Goal: Task Accomplishment & Management: Manage account settings

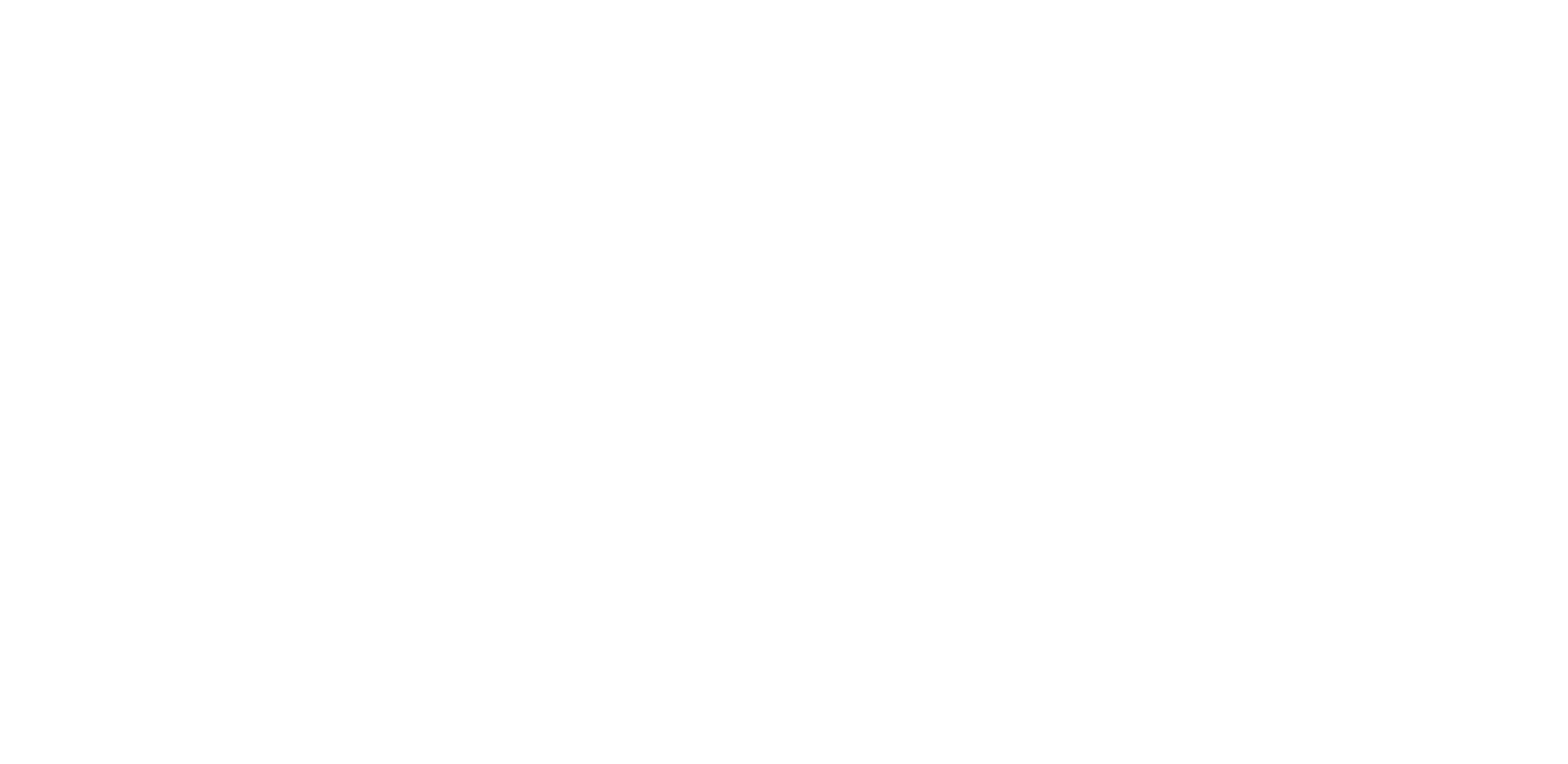
type input "**********"
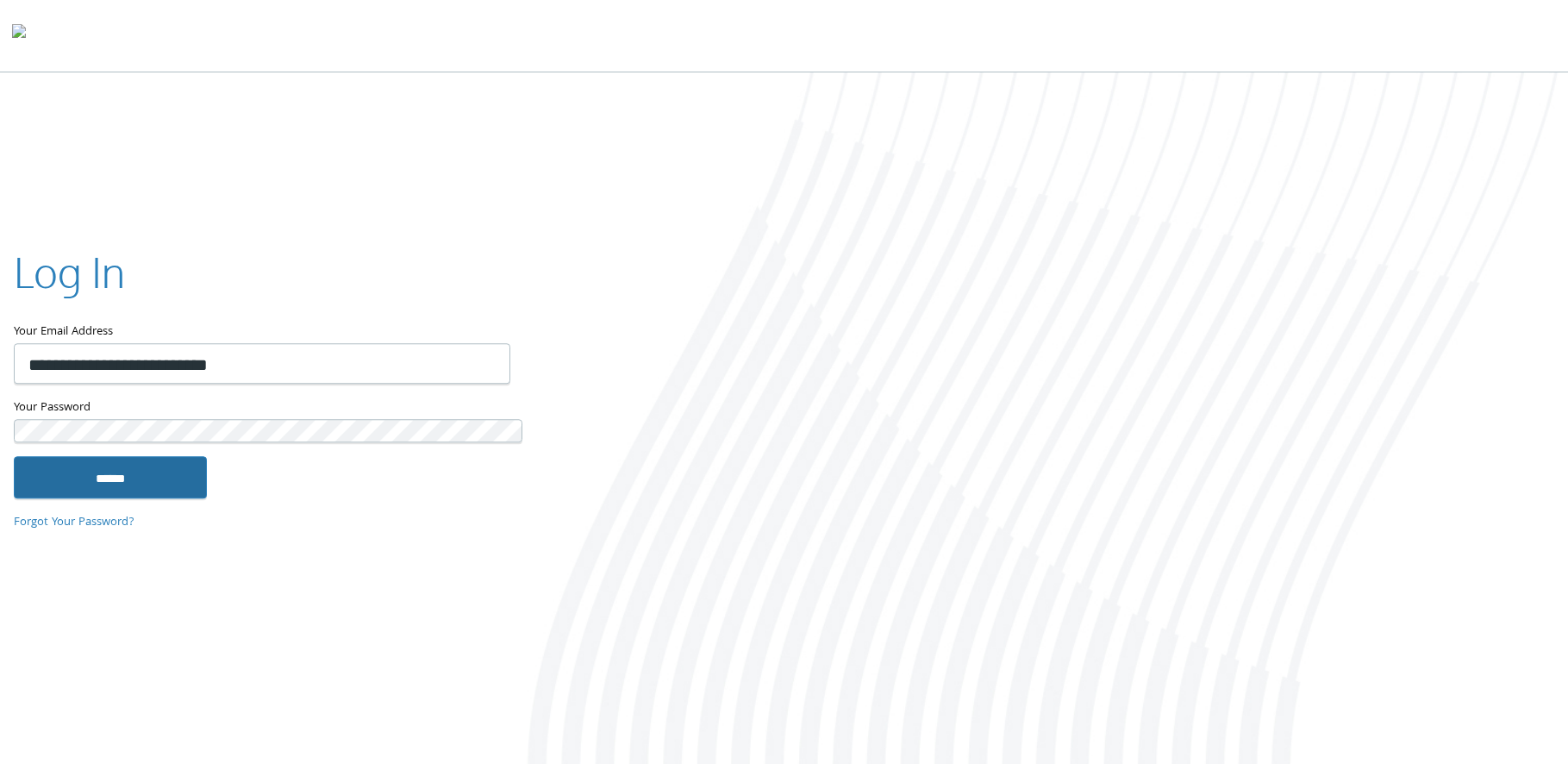
click at [126, 457] on input "******" at bounding box center [110, 477] width 193 height 41
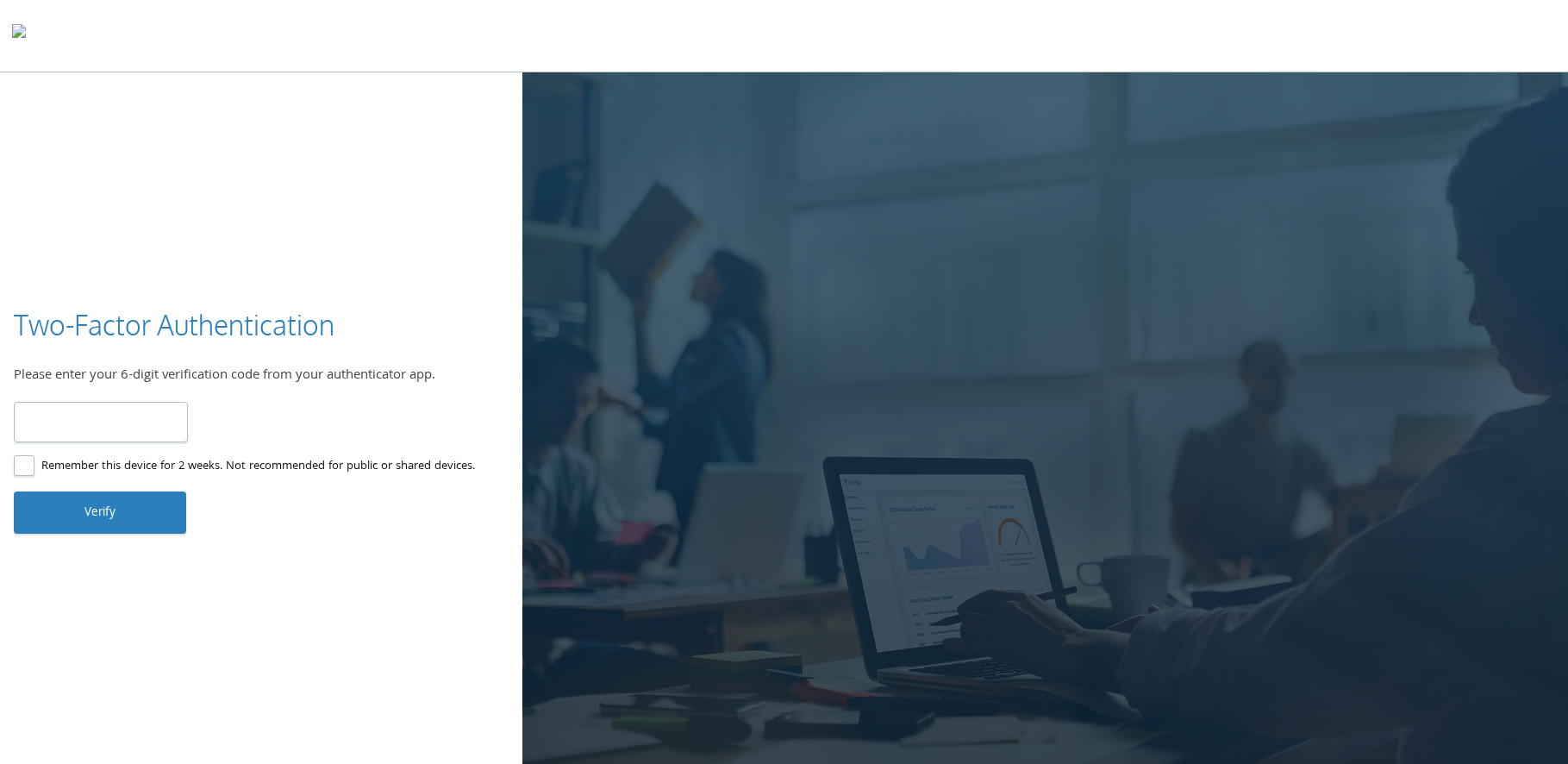
type input "******"
click at [105, 491] on button "Verify" at bounding box center [99, 512] width 172 height 41
